Goal: Complete application form: Complete application form

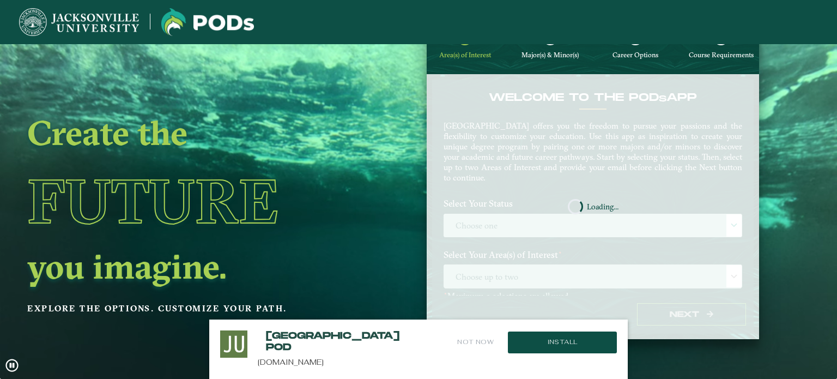
scroll to position [44, 0]
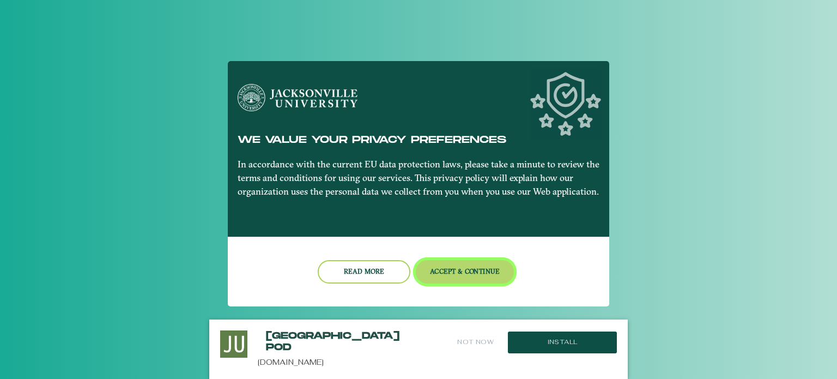
click at [427, 273] on button "Accept & Continue" at bounding box center [465, 271] width 99 height 23
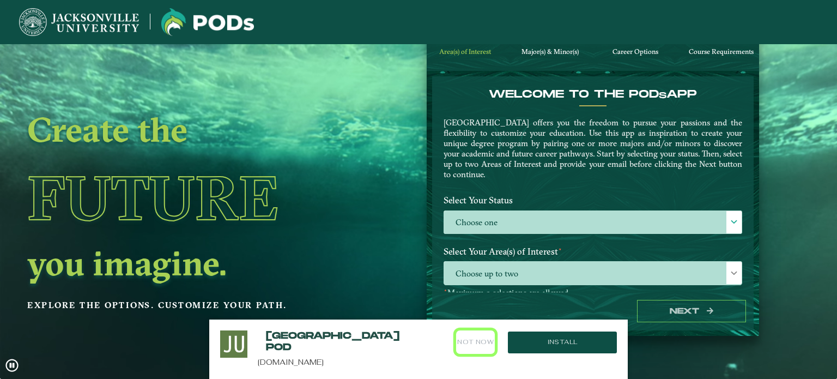
click at [463, 337] on button "Not Now" at bounding box center [475, 341] width 39 height 23
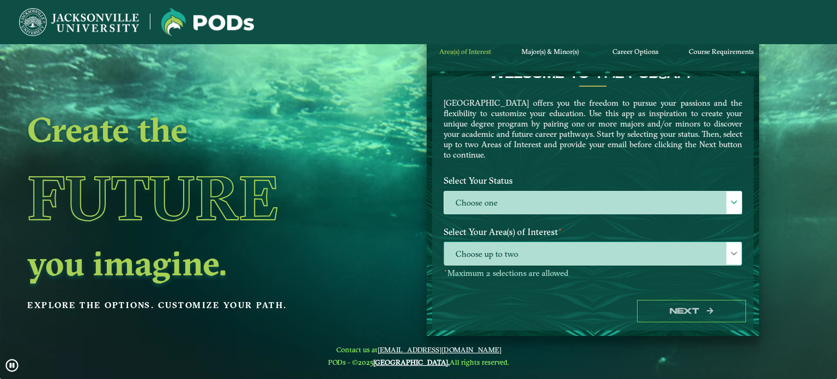
scroll to position [54, 0]
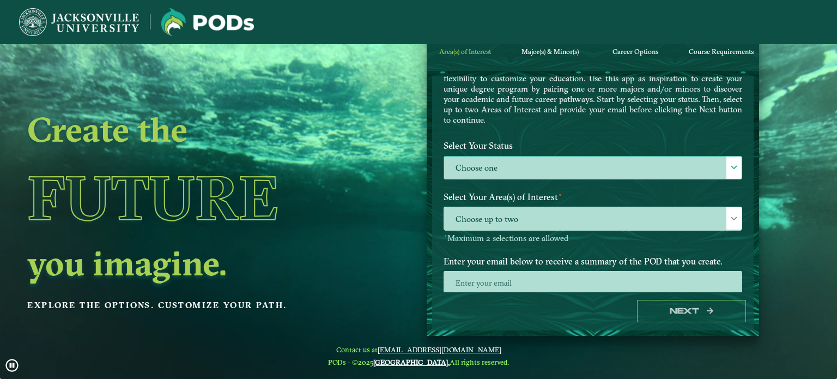
click at [726, 162] on div at bounding box center [733, 167] width 15 height 22
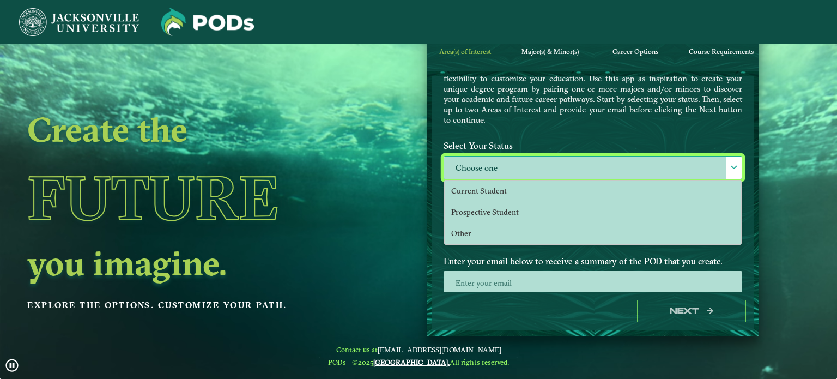
scroll to position [5, 47]
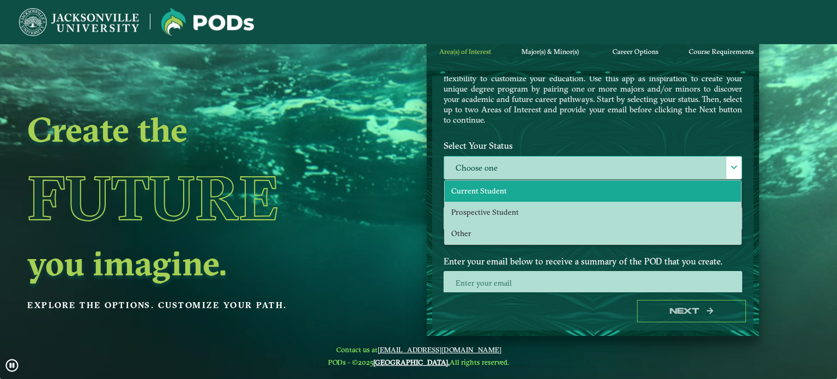
click at [567, 197] on li "Current Student" at bounding box center [593, 190] width 296 height 21
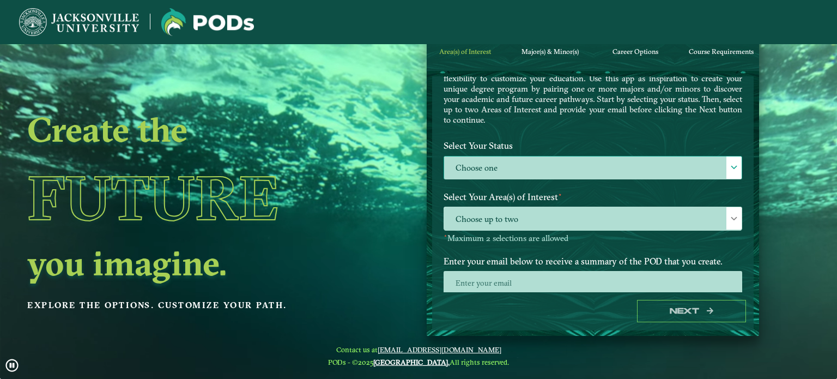
select select "[object Object]"
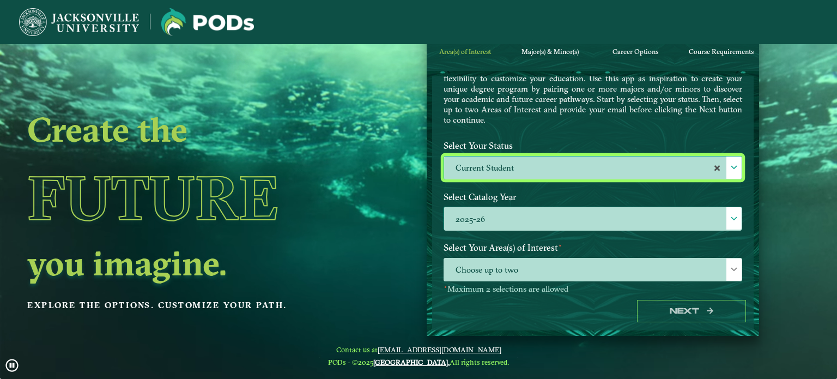
click at [574, 220] on label "2025-26" at bounding box center [592, 218] width 297 height 23
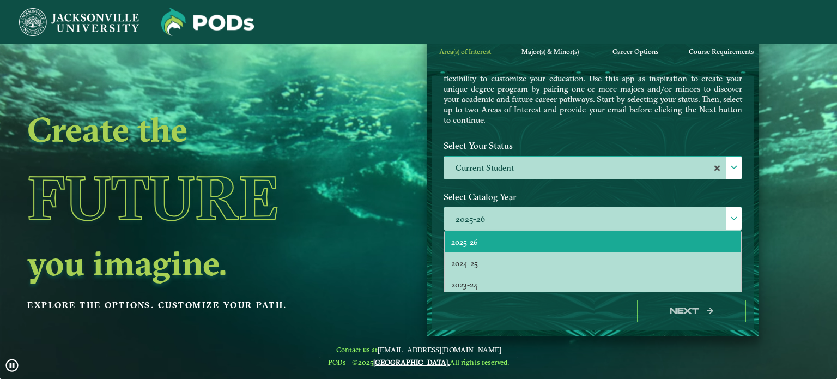
click at [574, 220] on label "2025-26" at bounding box center [592, 218] width 297 height 23
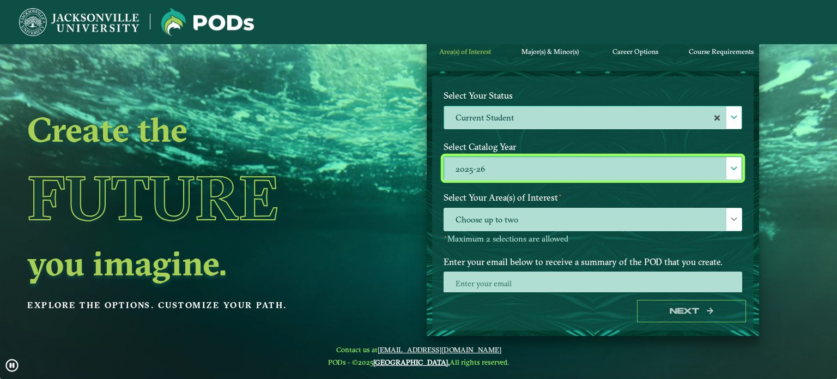
scroll to position [109, 0]
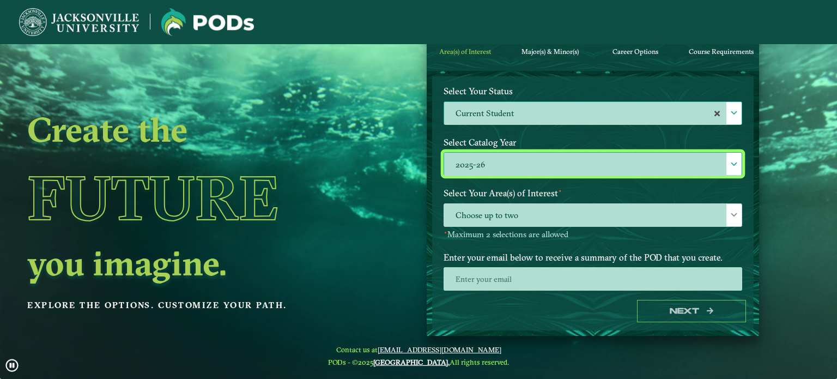
click at [574, 220] on span "Choose up to two" at bounding box center [592, 215] width 297 height 23
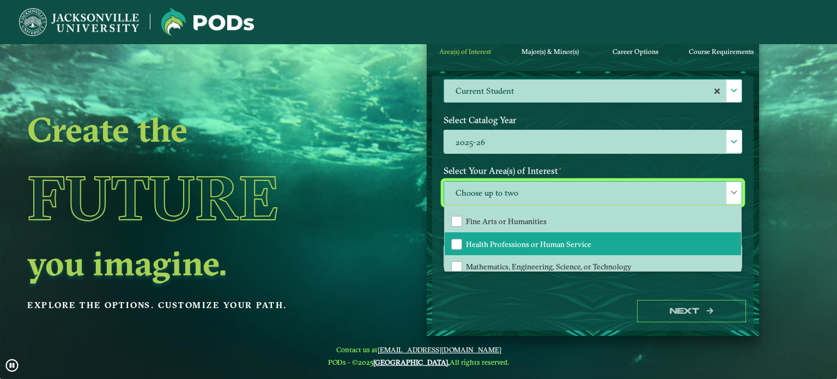
scroll to position [72, 0]
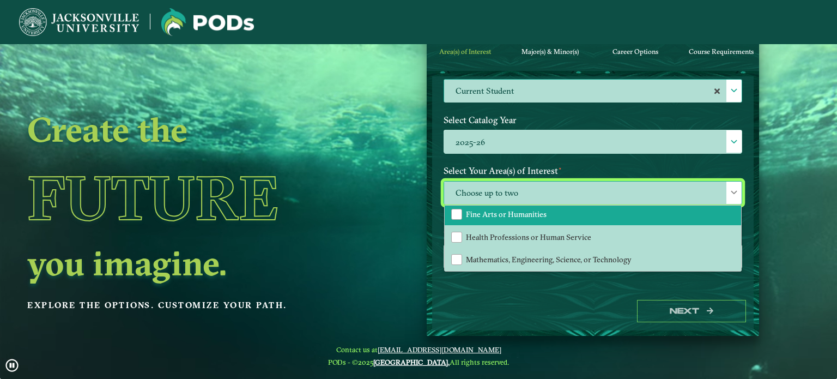
click at [572, 205] on li "Fine Arts or Humanities" at bounding box center [593, 214] width 296 height 23
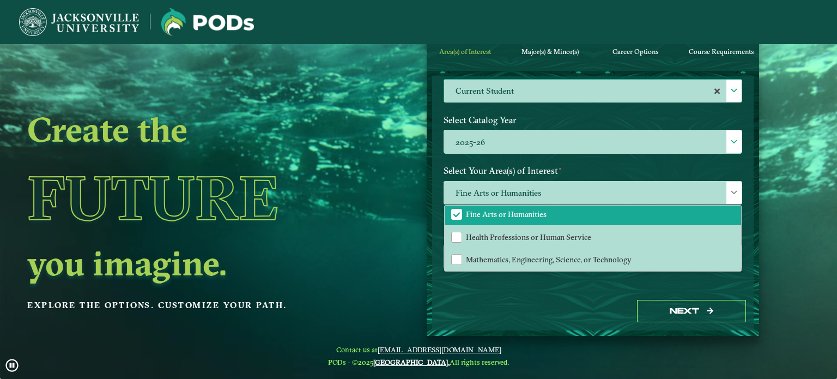
click at [736, 185] on div "Fine Arts or Humanities All Behavioral Studies, Environmental Studies, or Educa…" at bounding box center [592, 199] width 315 height 36
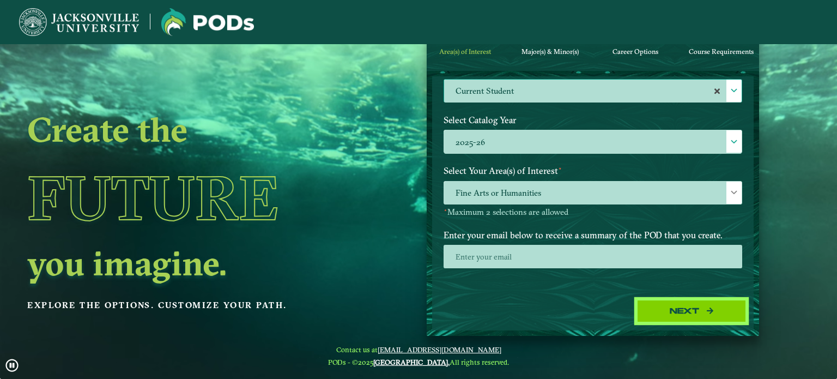
click at [649, 315] on button "Next" at bounding box center [691, 311] width 109 height 22
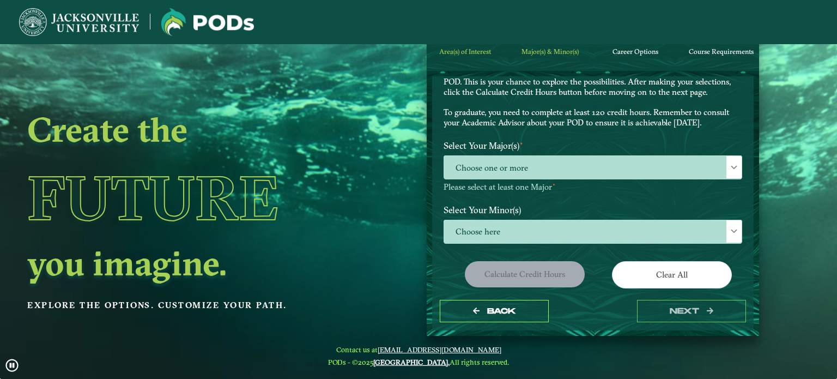
scroll to position [54, 0]
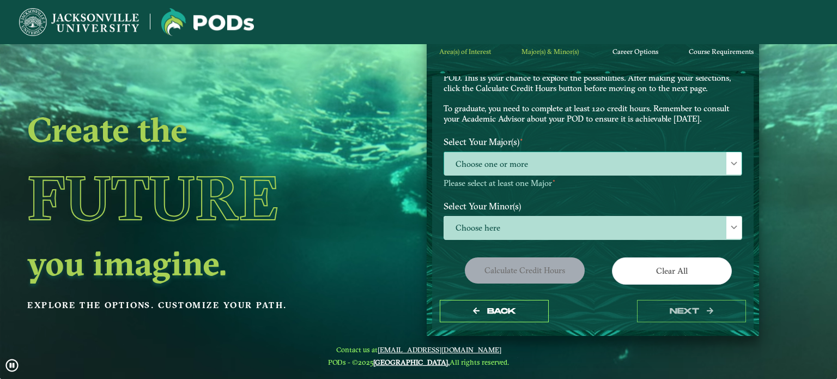
click at [538, 165] on span "Choose one or more" at bounding box center [592, 163] width 297 height 23
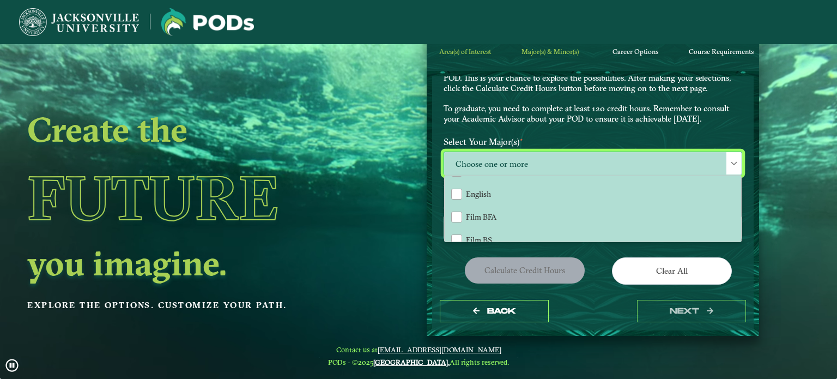
scroll to position [163, 0]
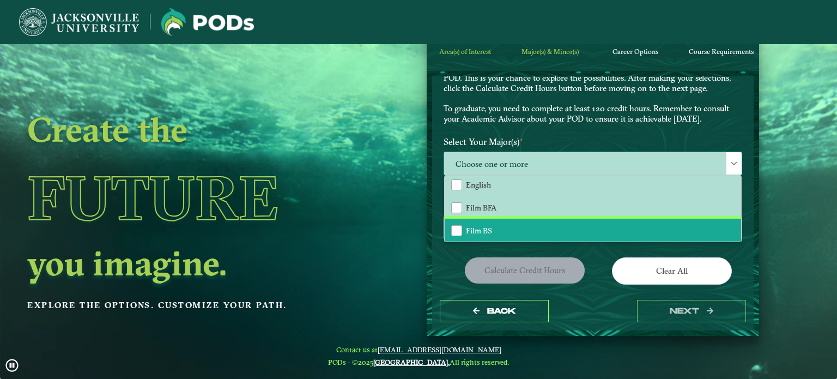
click at [504, 222] on li "Film BS" at bounding box center [593, 229] width 296 height 23
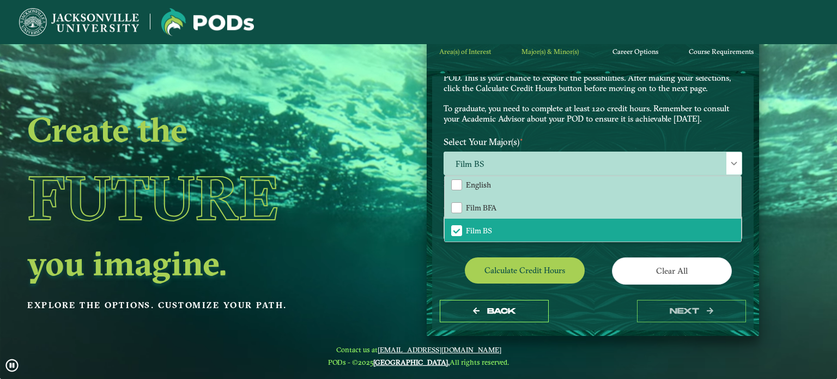
click at [602, 132] on label "Select Your Major(s) ⋆" at bounding box center [592, 142] width 315 height 20
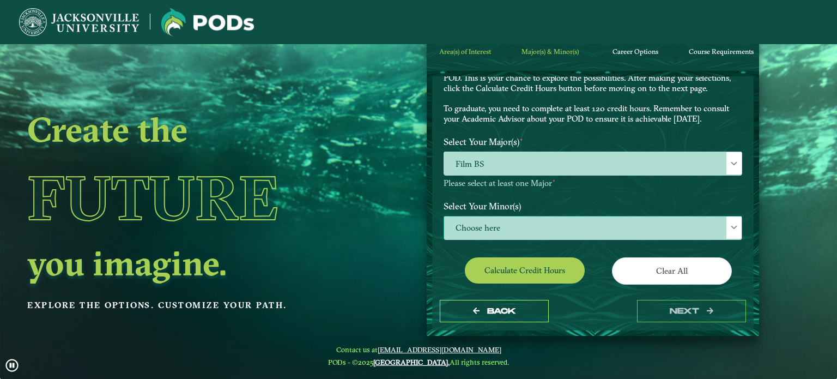
click at [571, 222] on span "Choose here" at bounding box center [592, 227] width 297 height 23
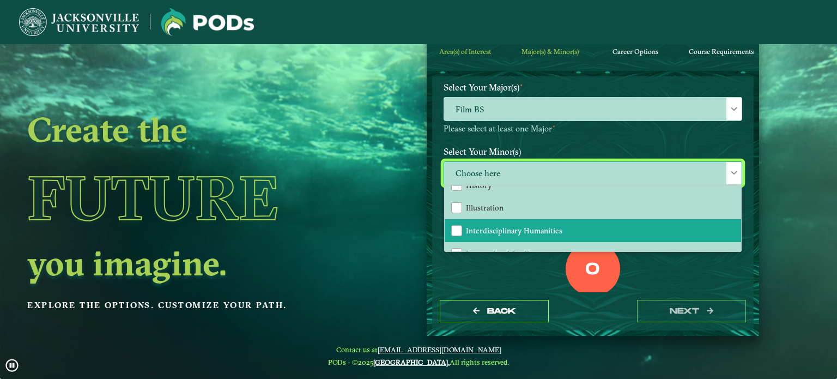
scroll to position [654, 0]
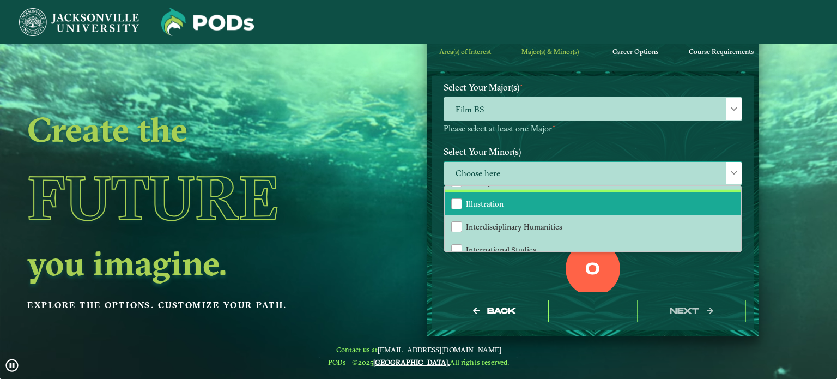
click at [487, 200] on span "Illustration" at bounding box center [485, 204] width 38 height 10
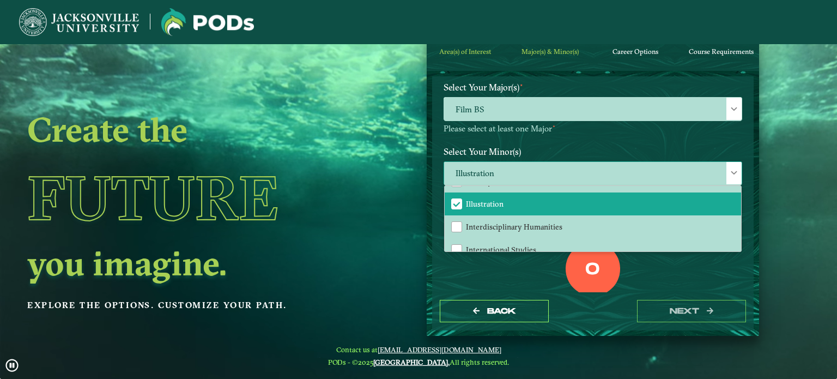
click at [502, 169] on span "Illustration" at bounding box center [592, 173] width 297 height 23
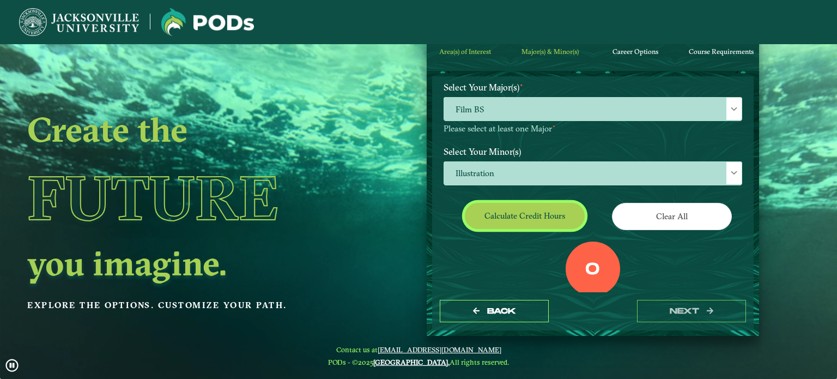
click at [537, 226] on button "Calculate credit hours" at bounding box center [525, 216] width 120 height 26
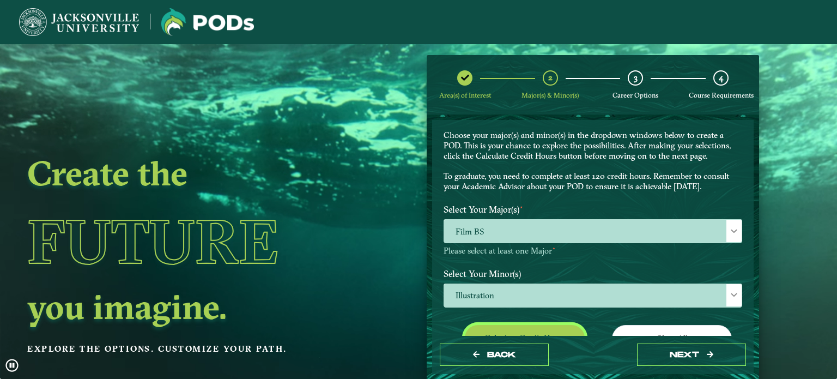
scroll to position [23, 0]
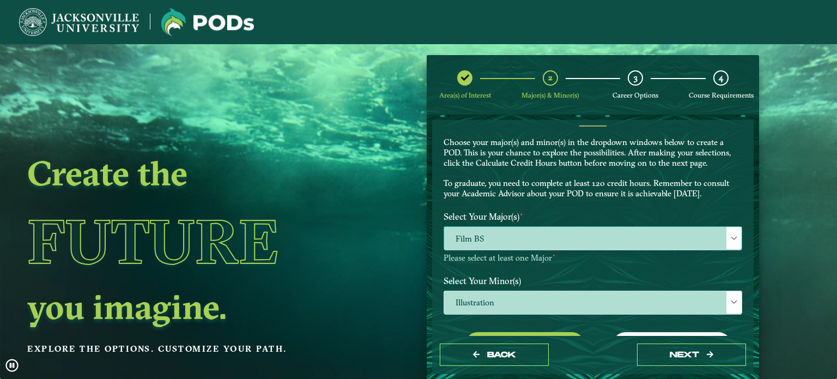
click at [711, 228] on span "Film BS" at bounding box center [592, 238] width 297 height 23
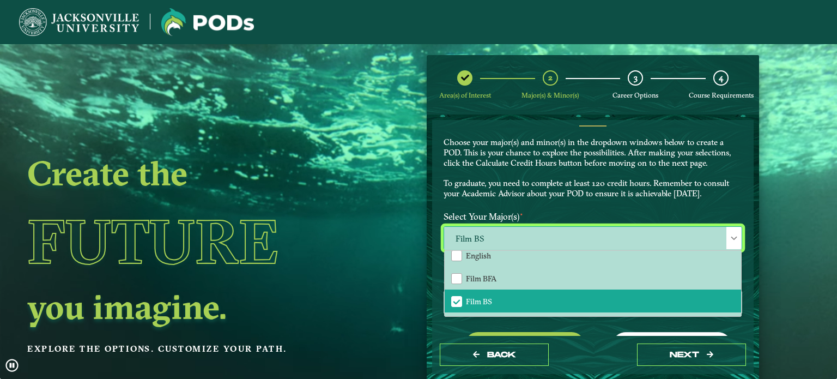
scroll to position [163, 0]
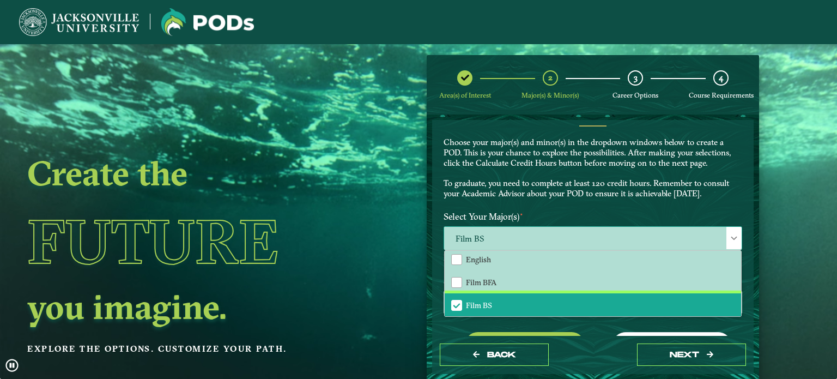
click at [456, 303] on span "Film BS" at bounding box center [457, 305] width 10 height 10
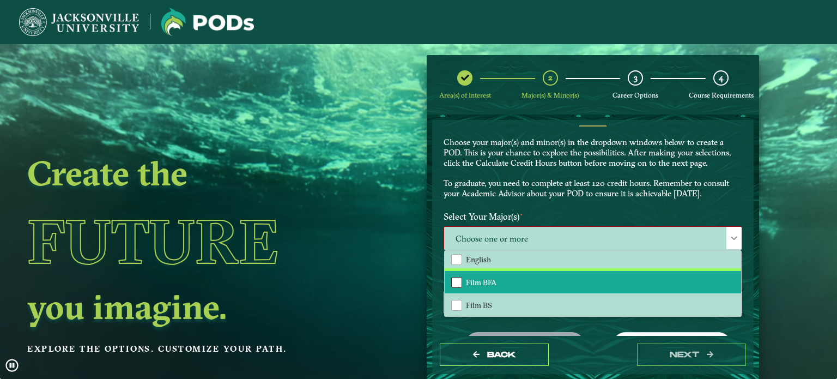
click at [453, 281] on div "Film BFA" at bounding box center [456, 282] width 11 height 11
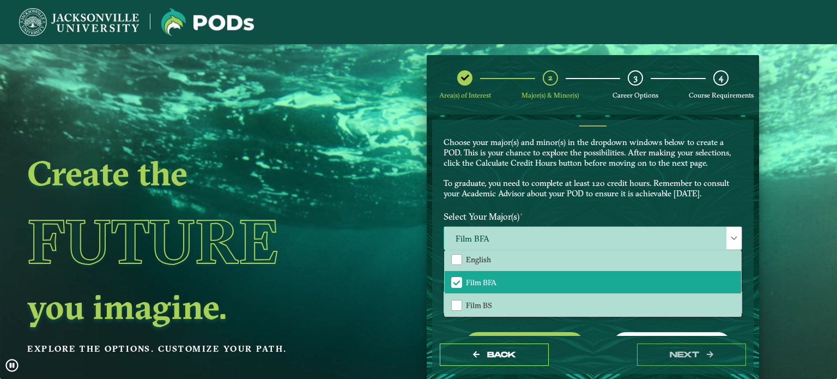
click at [726, 229] on div at bounding box center [733, 238] width 15 height 22
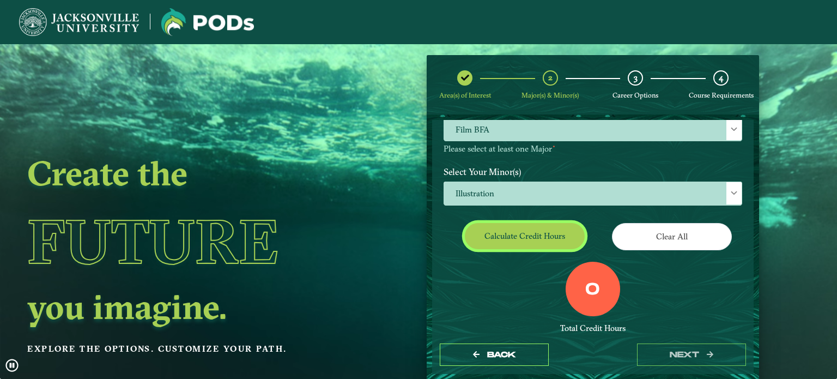
click at [517, 229] on button "Calculate credit hours" at bounding box center [525, 236] width 120 height 26
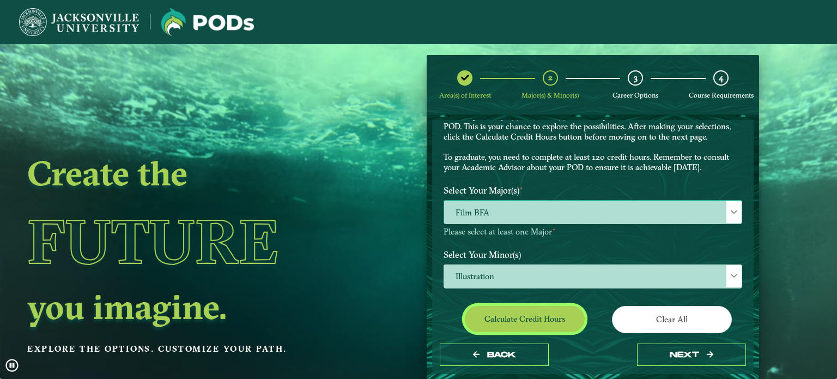
scroll to position [47, 0]
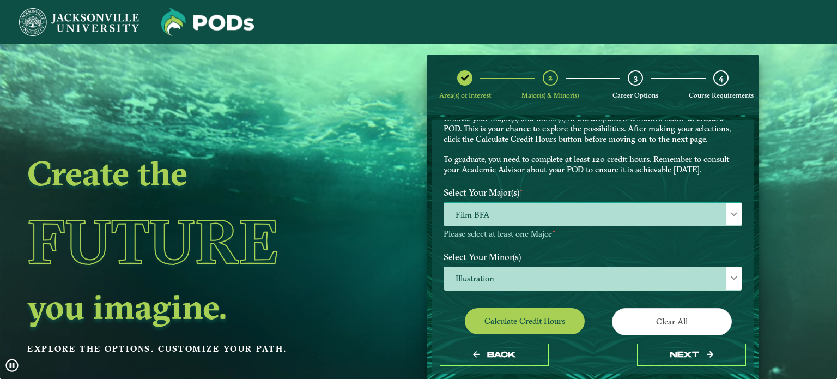
click at [729, 206] on div at bounding box center [733, 214] width 15 height 22
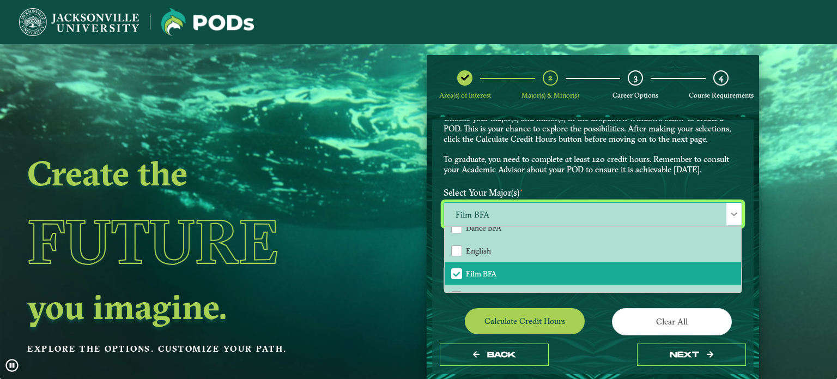
scroll to position [163, 0]
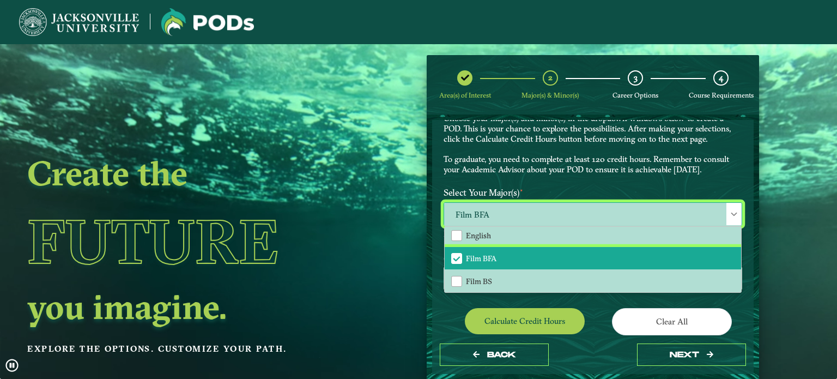
click at [455, 253] on span "Film BFA" at bounding box center [457, 258] width 10 height 10
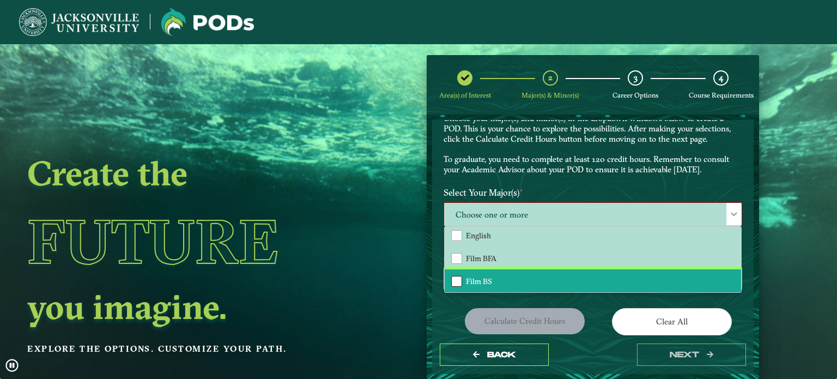
click at [456, 276] on div "Film BS" at bounding box center [456, 281] width 11 height 11
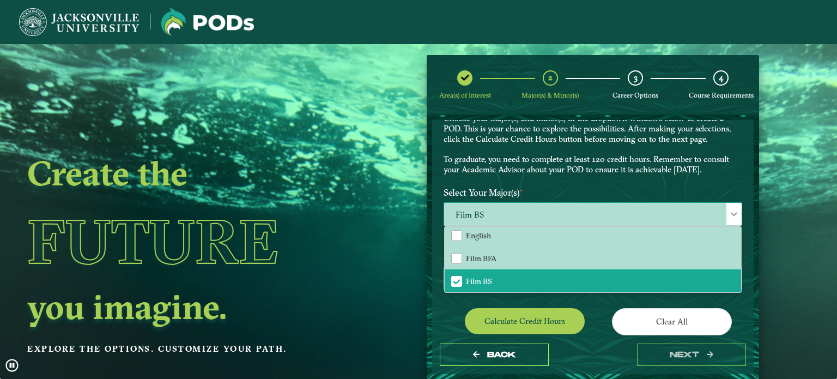
click at [730, 212] on span at bounding box center [734, 214] width 8 height 8
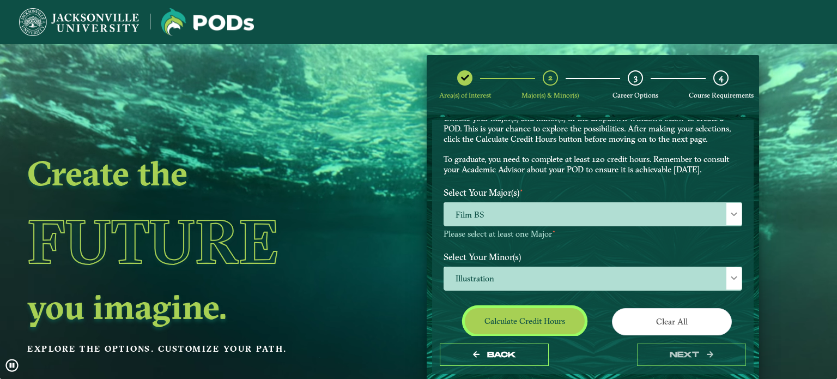
click at [486, 315] on button "Calculate credit hours" at bounding box center [525, 321] width 120 height 26
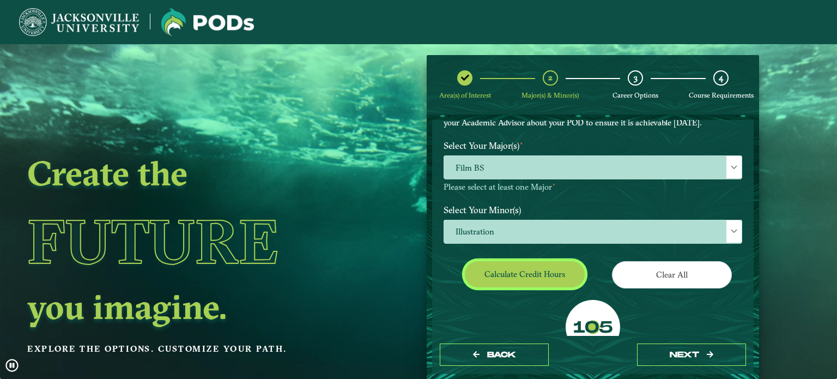
scroll to position [129, 0]
